Goal: Information Seeking & Learning: Learn about a topic

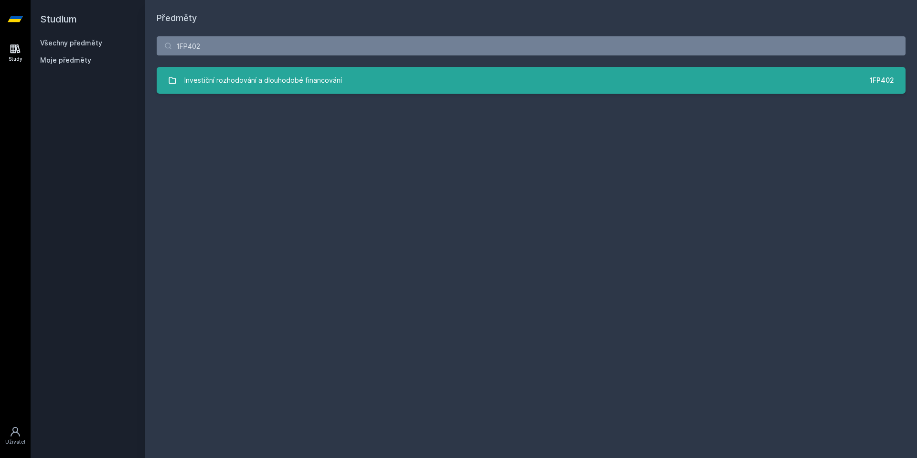
type input "1FP402"
click at [273, 82] on div "Investiční rozhodování a dlouhodobé financování" at bounding box center [263, 80] width 158 height 19
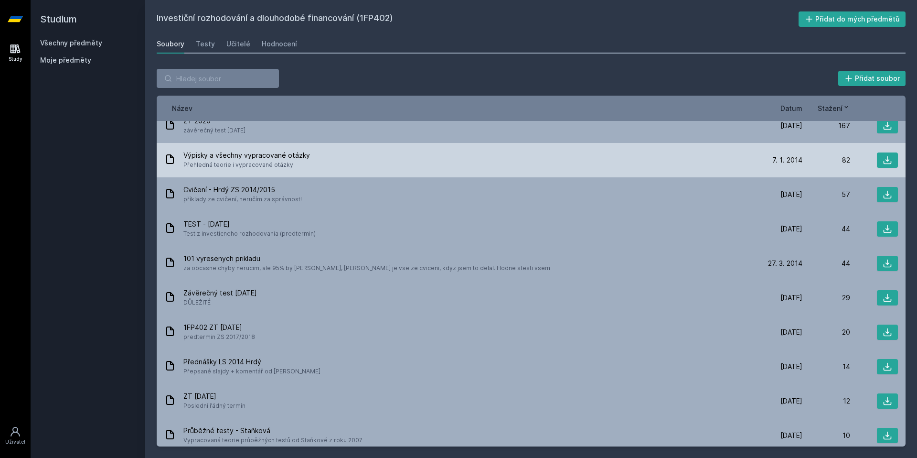
scroll to position [9, 0]
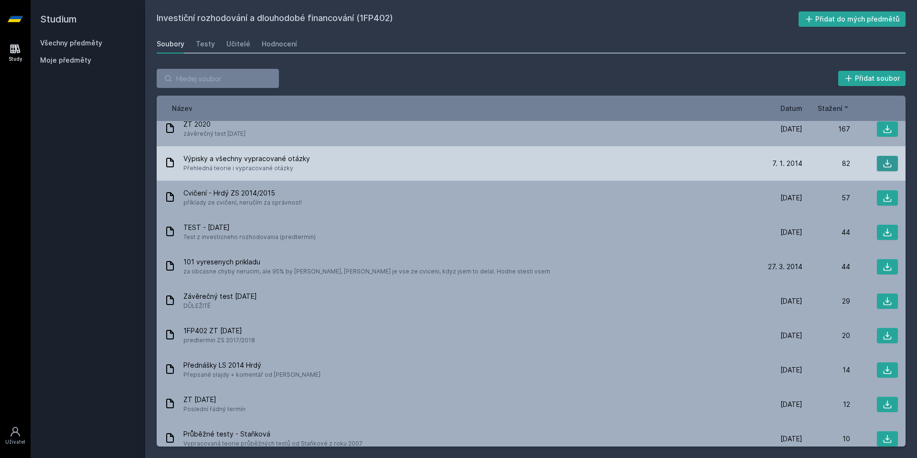
click at [884, 162] on icon at bounding box center [888, 164] width 10 height 10
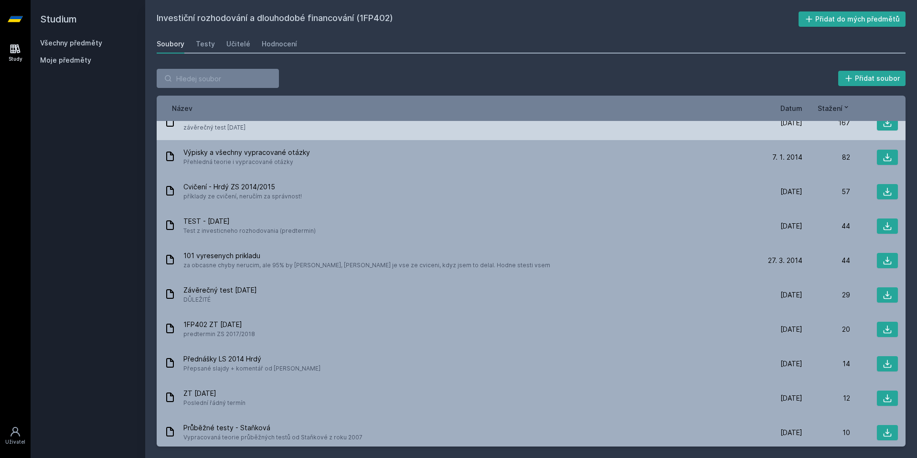
scroll to position [0, 0]
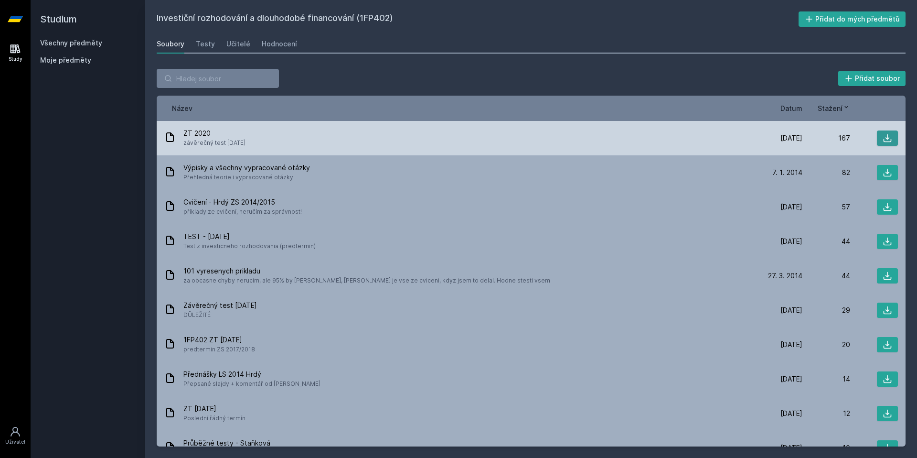
click at [884, 141] on icon at bounding box center [888, 138] width 8 height 8
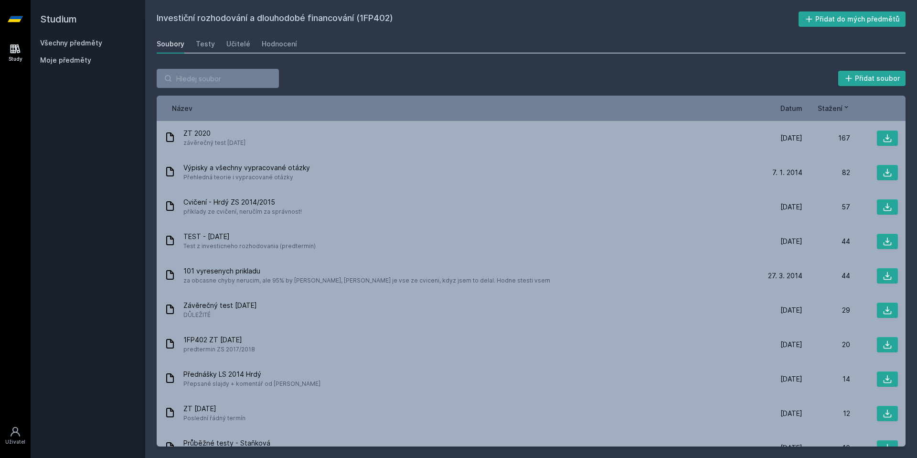
click at [792, 108] on span "Datum" at bounding box center [792, 108] width 22 height 10
click at [791, 108] on span "Datum" at bounding box center [784, 108] width 22 height 10
click at [242, 78] on input "search" at bounding box center [218, 78] width 122 height 19
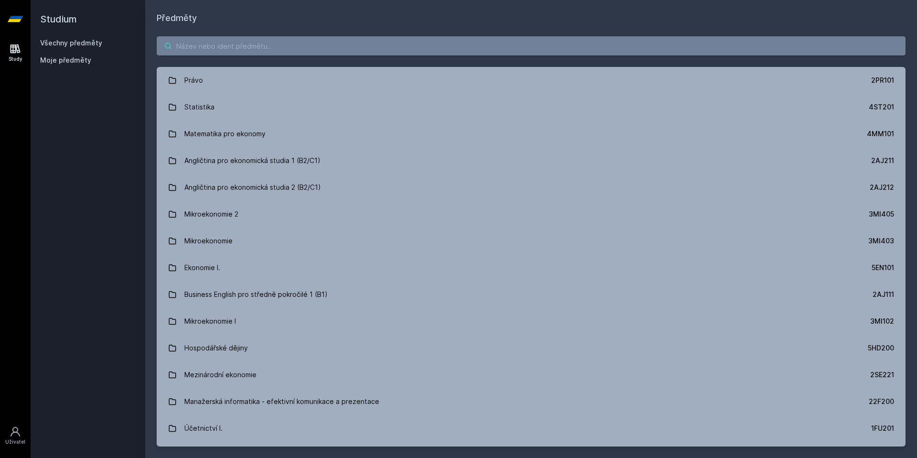
click at [210, 49] on input "search" at bounding box center [531, 45] width 749 height 19
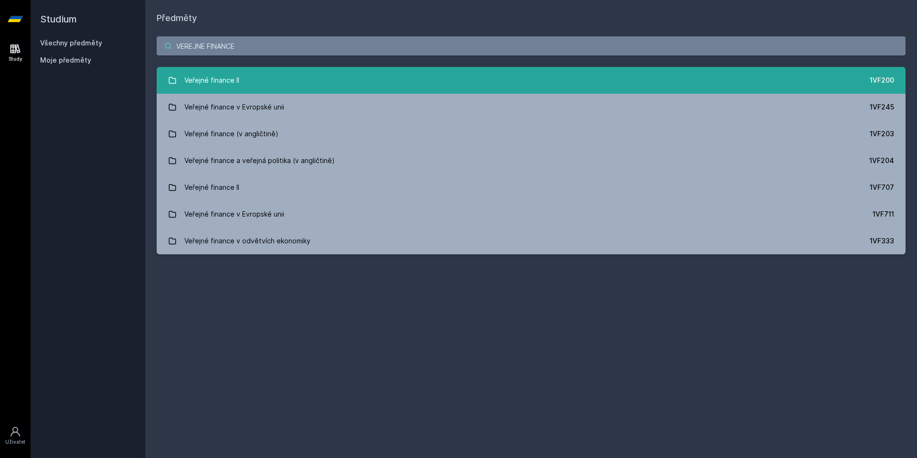
type input "VEREJNE FINANCE"
click at [204, 85] on div "Veřejné finance II" at bounding box center [211, 80] width 55 height 19
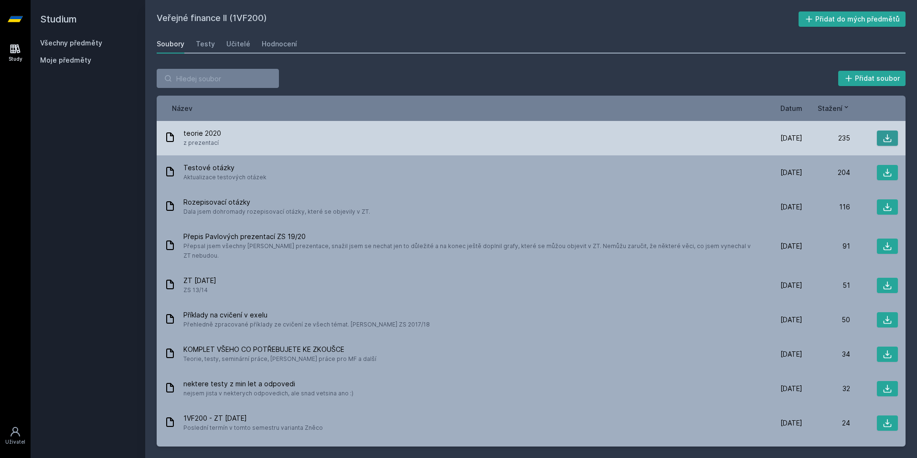
click at [885, 136] on icon at bounding box center [888, 138] width 10 height 10
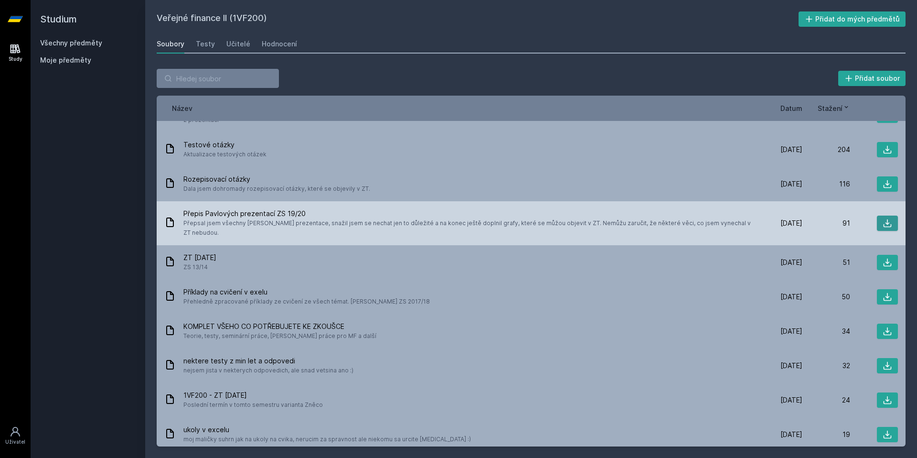
scroll to position [25, 0]
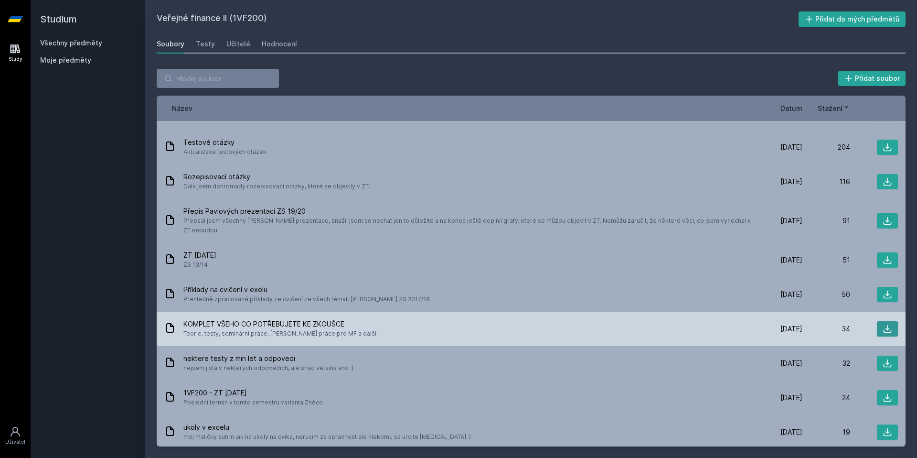
click at [883, 324] on icon at bounding box center [888, 329] width 10 height 10
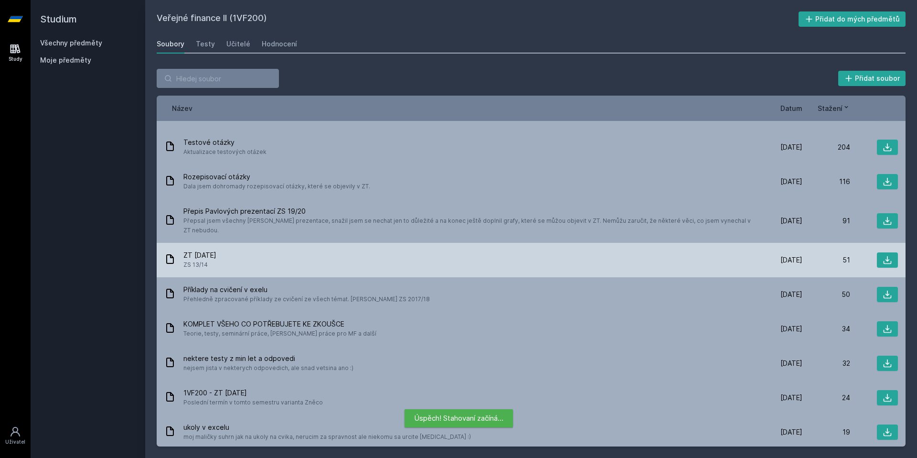
click at [494, 257] on div "ZT [DATE] ZS 13/14" at bounding box center [459, 259] width 590 height 19
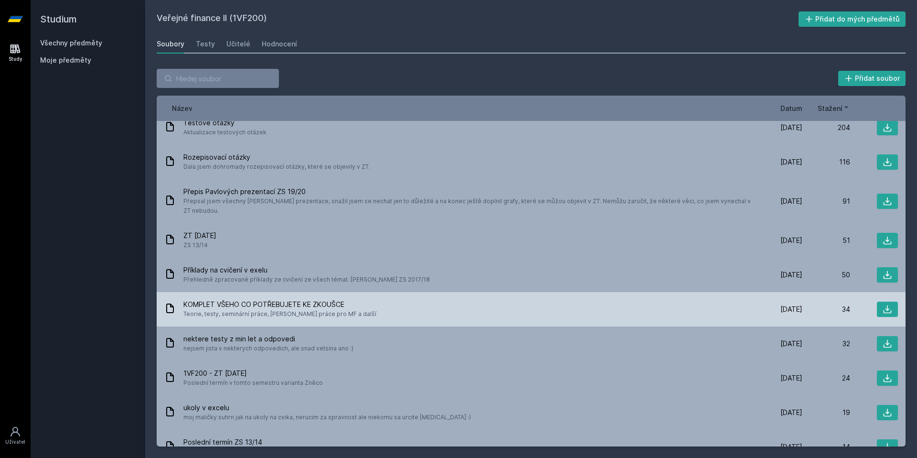
scroll to position [0, 0]
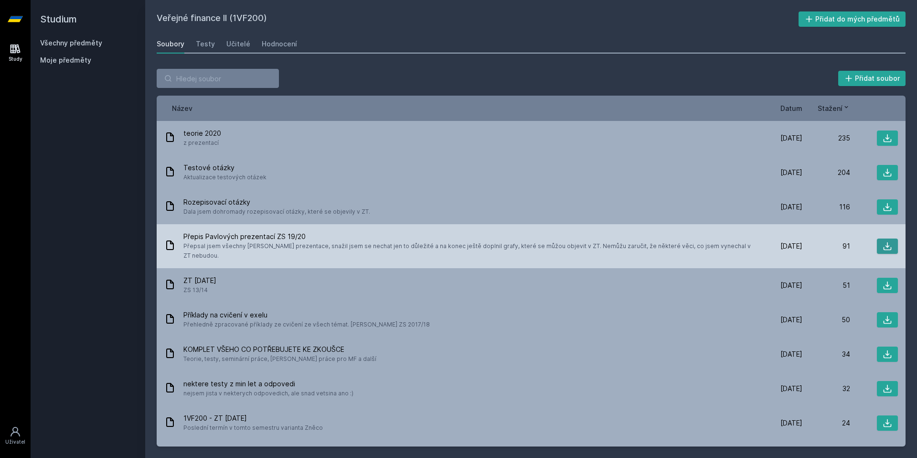
click at [883, 243] on icon at bounding box center [888, 246] width 10 height 10
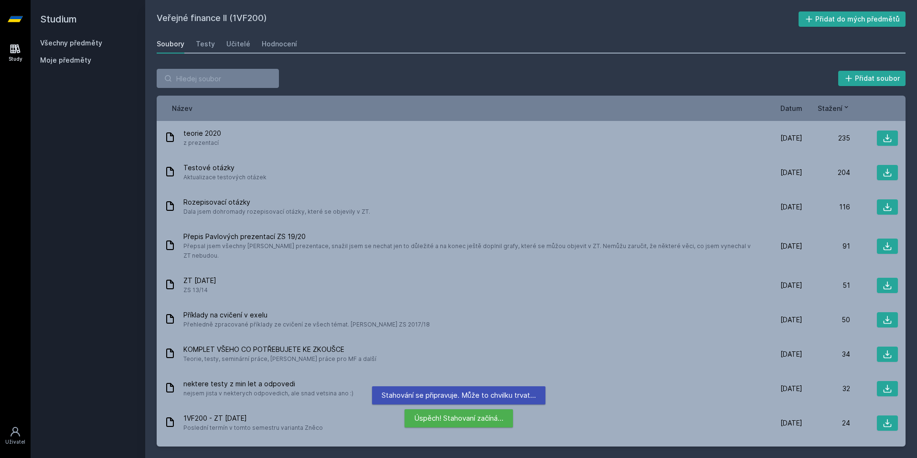
click at [687, 11] on h2 "Veřejné finance II (1VF200)" at bounding box center [478, 18] width 642 height 15
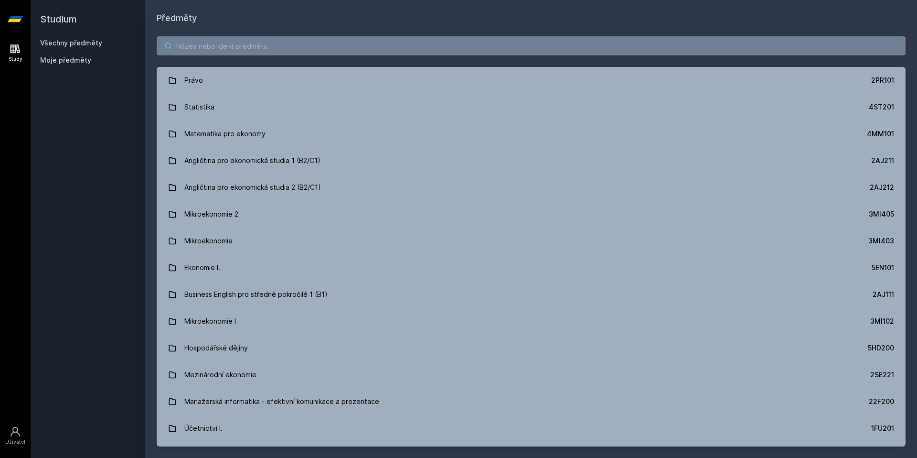
click at [245, 51] on input "search" at bounding box center [531, 45] width 749 height 19
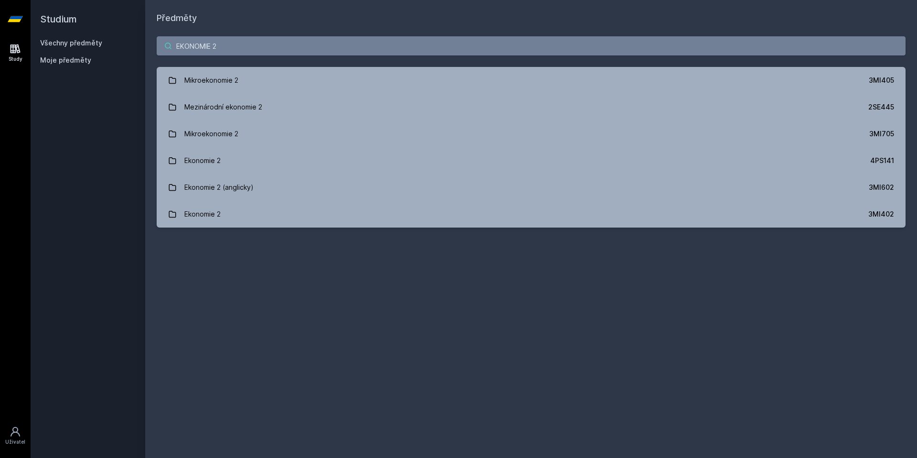
drag, startPoint x: 259, startPoint y: 47, endPoint x: 128, endPoint y: 49, distance: 131.4
click at [128, 49] on div "Studium Všechny předměty Moje předměty Předměty EKONOMIE 2 Mikroekonomie 2 3MI4…" at bounding box center [474, 229] width 887 height 458
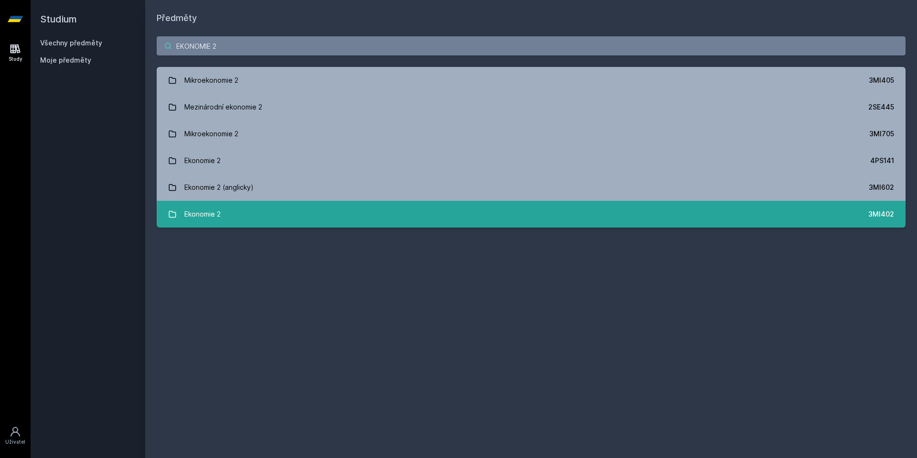
type input "EKONOMIE 2"
click at [268, 215] on link "Ekonomie 2 3MI402" at bounding box center [531, 214] width 749 height 27
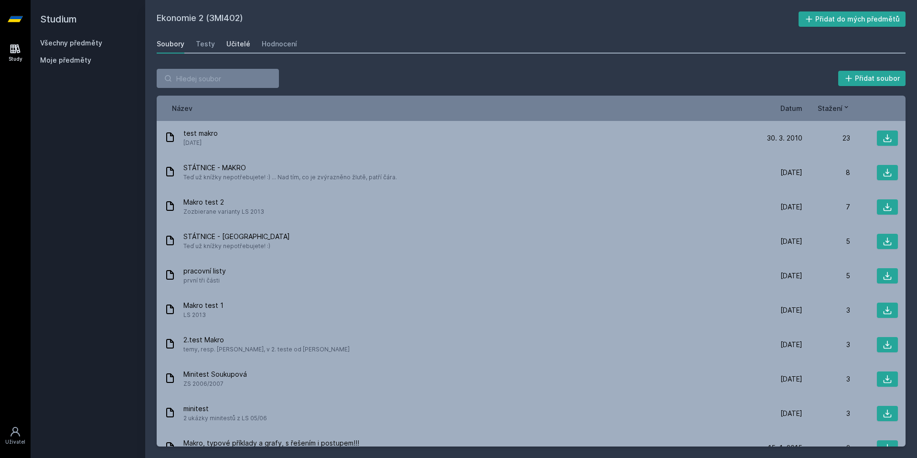
drag, startPoint x: 226, startPoint y: 32, endPoint x: 241, endPoint y: 46, distance: 20.6
click at [226, 32] on div "Ekonomie 2 (3MI402) Přidat do mých předmětů [GEOGRAPHIC_DATA] Testy Učitelé Hod…" at bounding box center [531, 228] width 749 height 435
click at [244, 49] on link "Učitelé" at bounding box center [238, 43] width 24 height 19
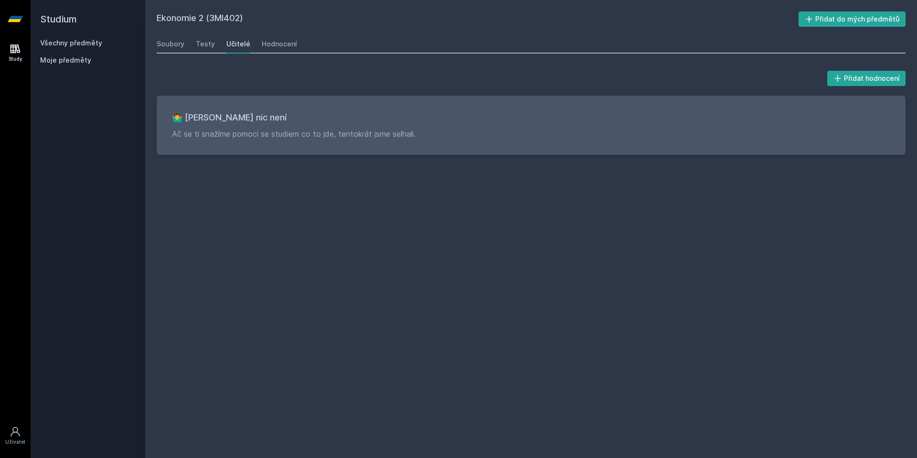
click at [251, 40] on div "Soubory Testy Učitelé Hodnocení" at bounding box center [531, 43] width 749 height 19
click at [293, 45] on div "Soubory Testy Učitelé Hodnocení" at bounding box center [531, 43] width 749 height 19
click at [287, 44] on div "Hodnocení" at bounding box center [279, 44] width 35 height 10
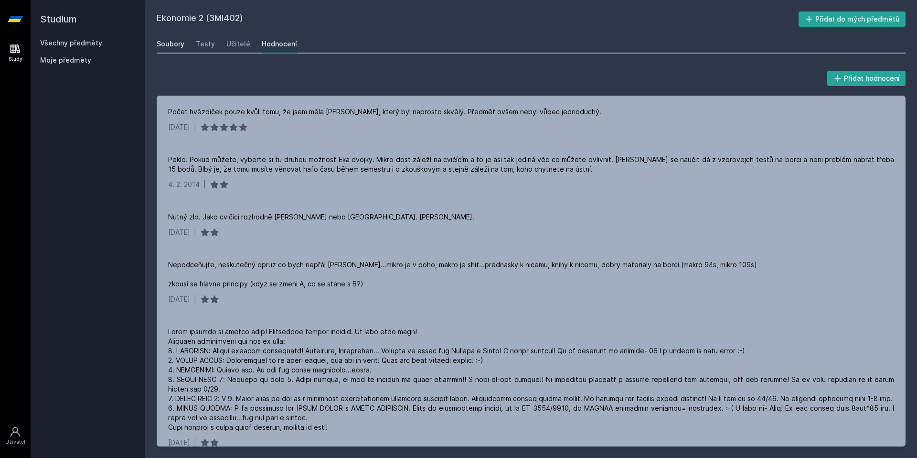
click at [166, 47] on div "Soubory" at bounding box center [171, 44] width 28 height 10
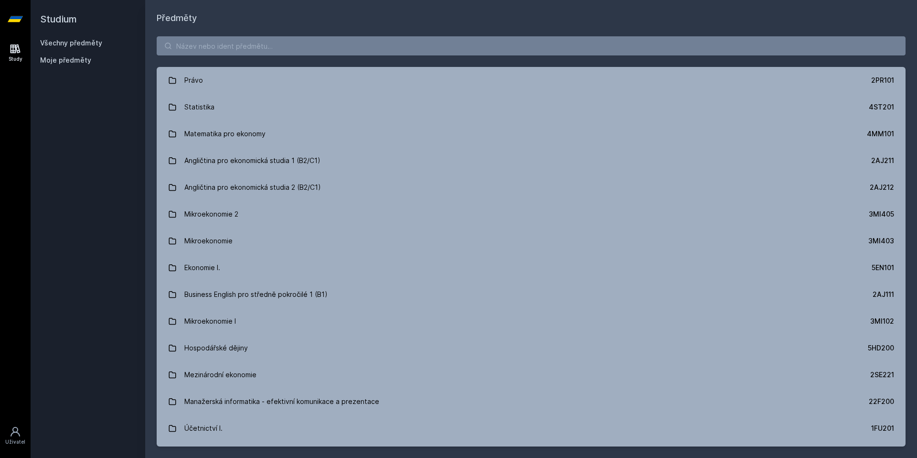
click at [233, 55] on div "Právo 2PR101 Statistika 4ST201 Matematika pro ekonomy 4MM101 Angličtina pro eko…" at bounding box center [531, 241] width 772 height 433
click at [232, 50] on input "search" at bounding box center [531, 45] width 749 height 19
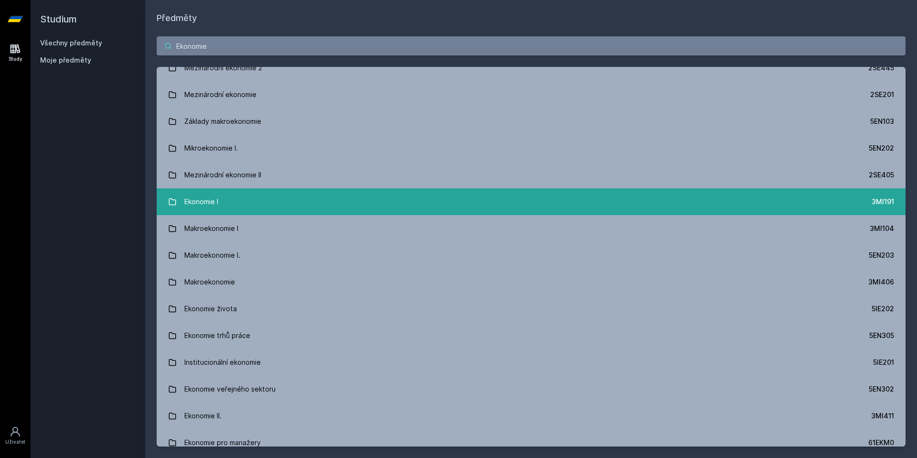
scroll to position [381, 0]
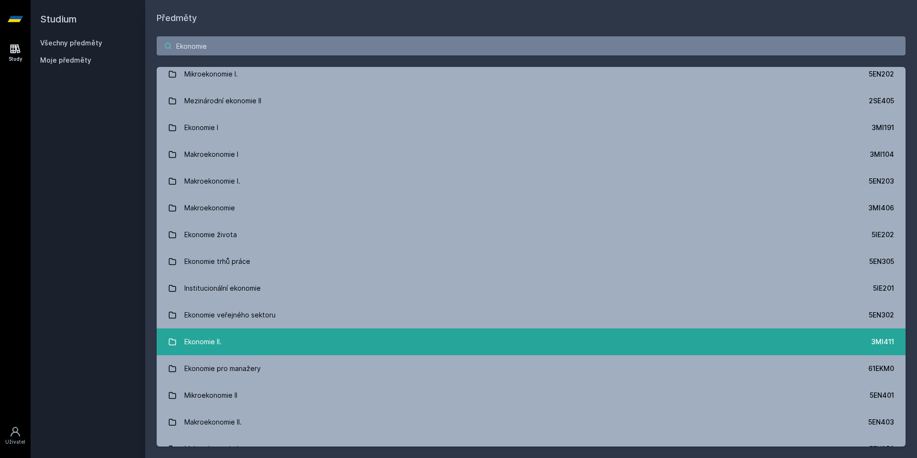
type input "Ekonomie"
click at [301, 336] on link "Ekonomie II. 3MI411" at bounding box center [531, 341] width 749 height 27
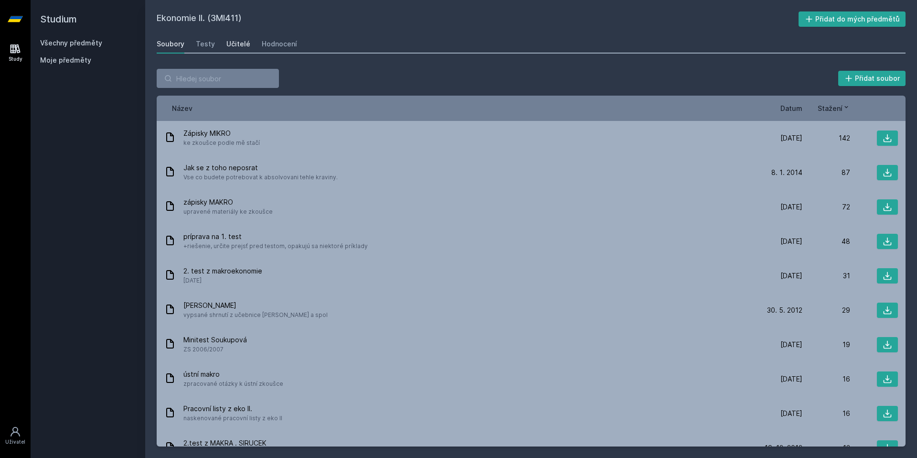
click at [234, 50] on link "Učitelé" at bounding box center [238, 43] width 24 height 19
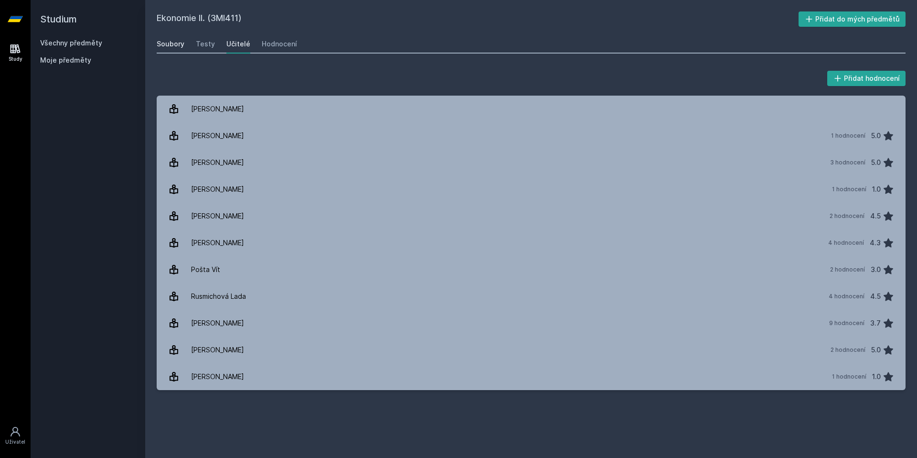
click at [167, 42] on div "Soubory" at bounding box center [171, 44] width 28 height 10
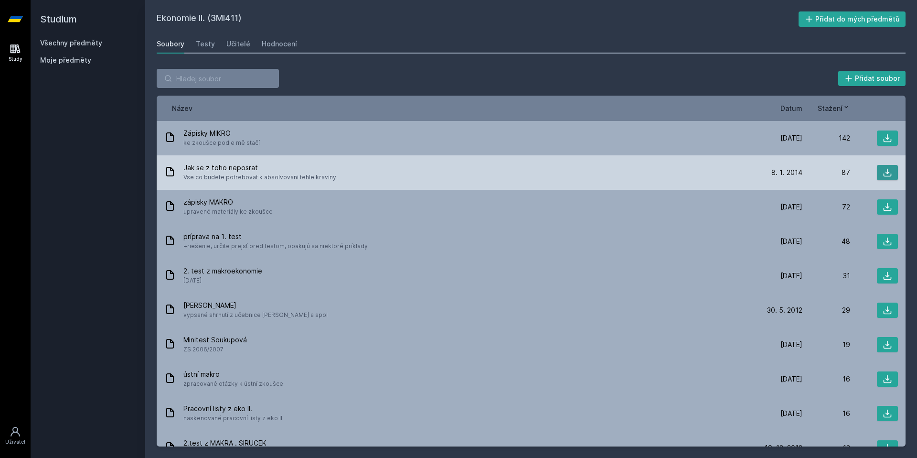
click at [883, 175] on icon at bounding box center [888, 173] width 10 height 10
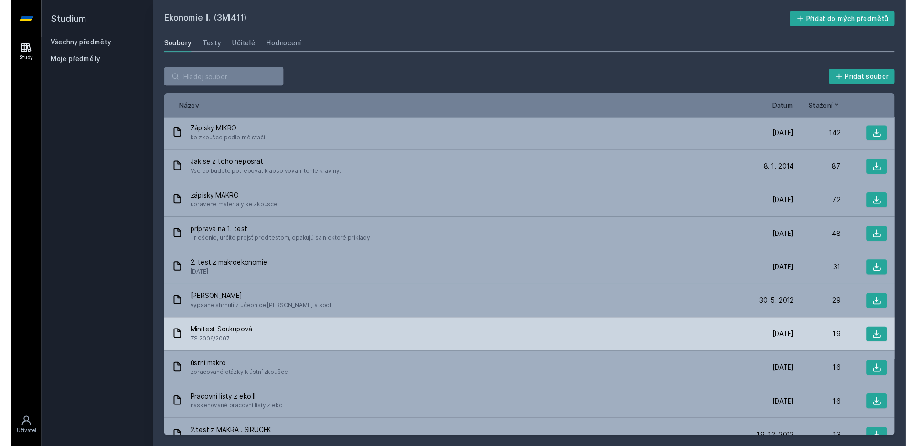
scroll to position [4, 0]
